Goal: Check status: Check status

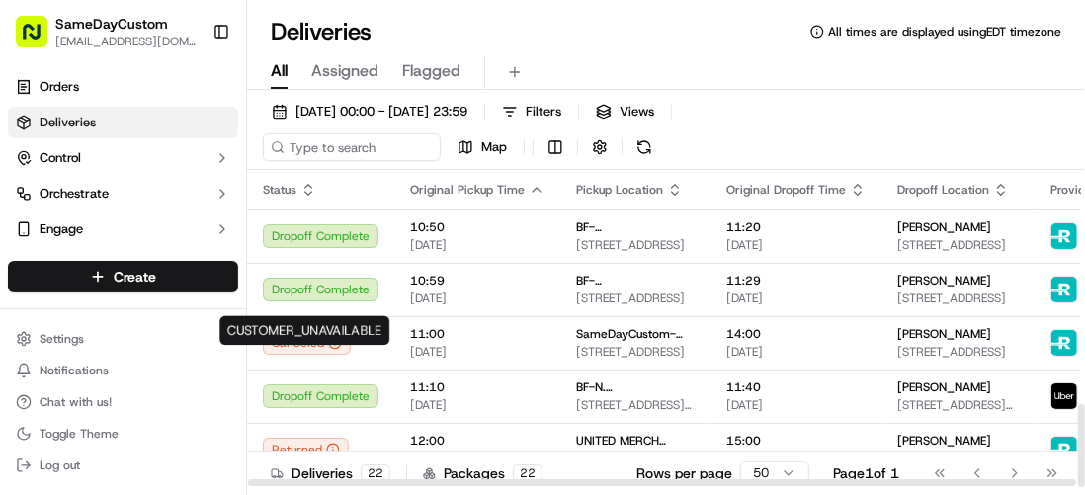
scroll to position [895, 0]
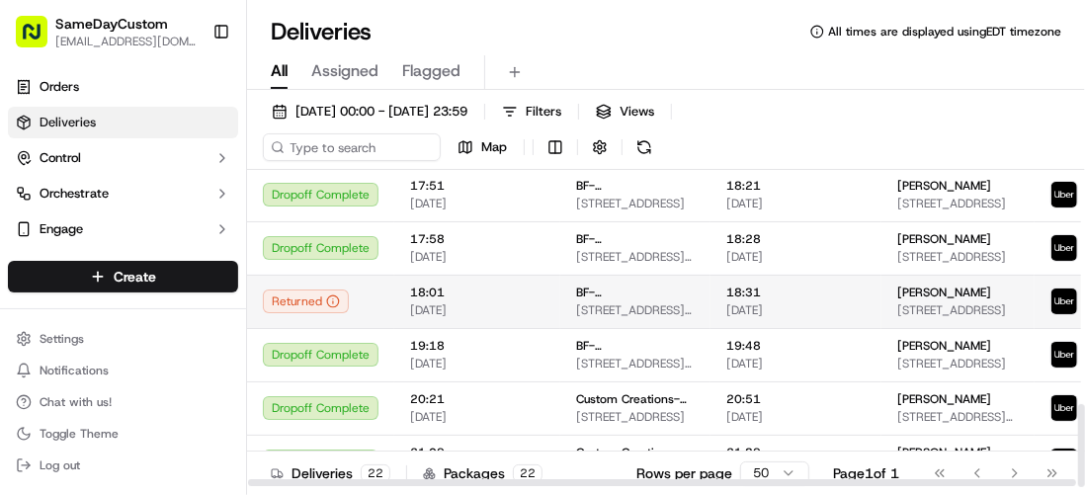
click at [385, 305] on td "Returned" at bounding box center [320, 301] width 147 height 53
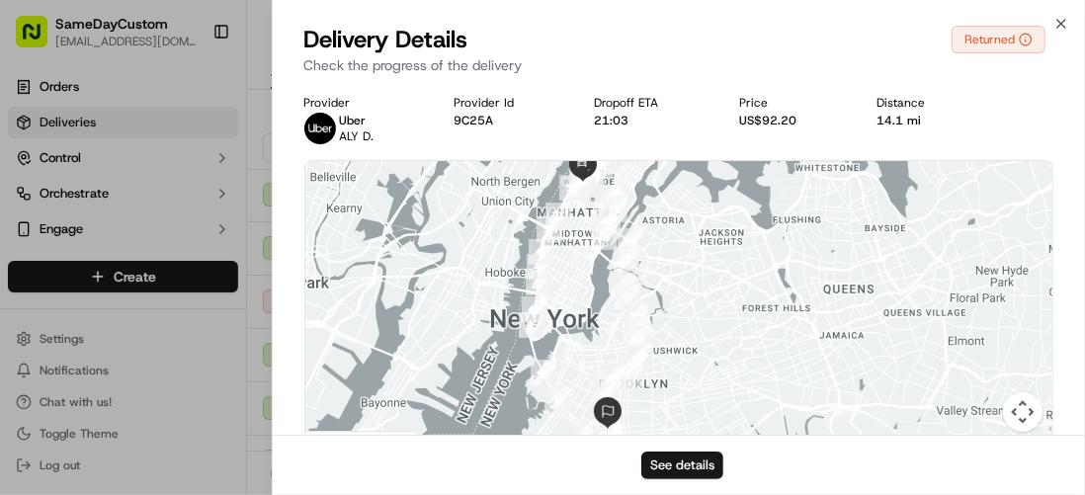
drag, startPoint x: 649, startPoint y: 211, endPoint x: 723, endPoint y: 313, distance: 125.9
click at [715, 334] on div at bounding box center [679, 308] width 748 height 294
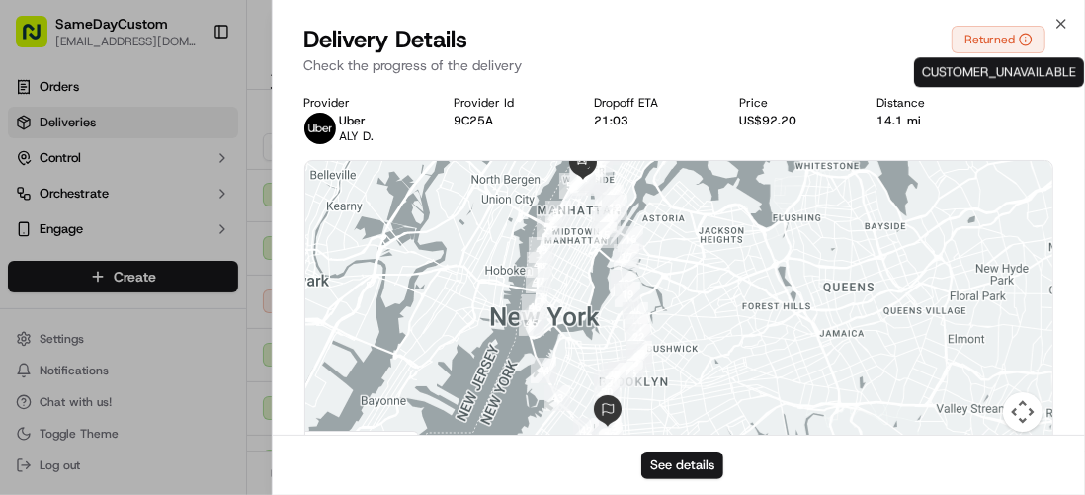
click at [1016, 33] on div "Returned" at bounding box center [999, 40] width 94 height 28
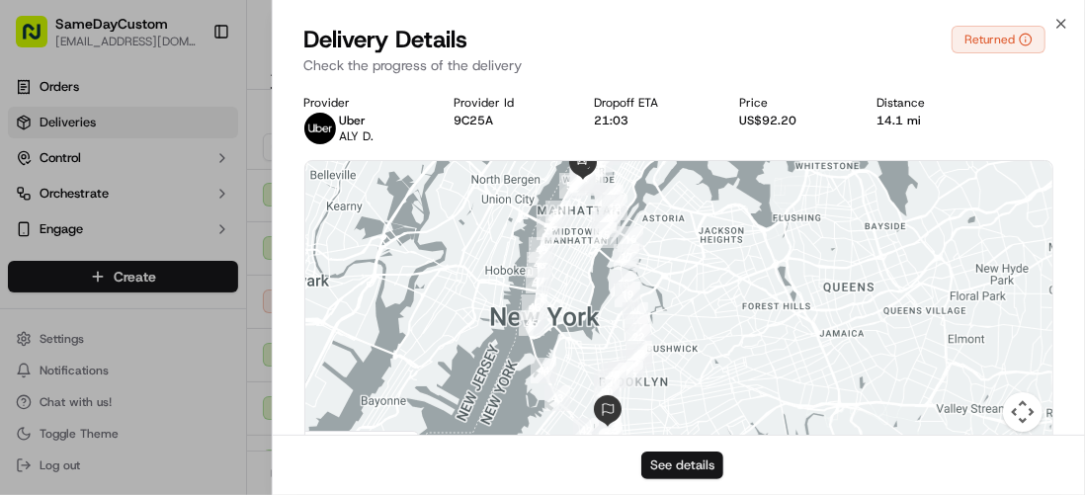
click at [706, 465] on button "See details" at bounding box center [682, 466] width 82 height 28
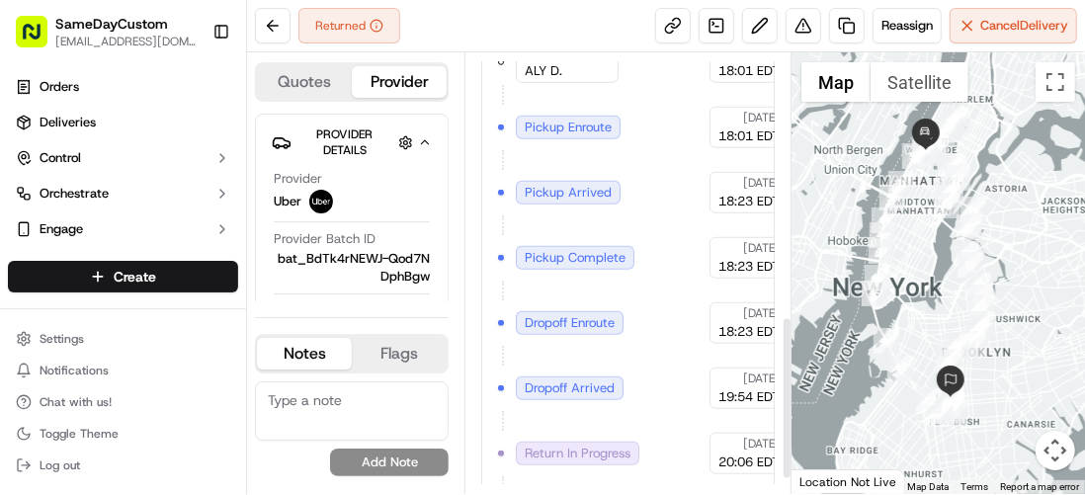
scroll to position [749, 0]
